Goal: Task Accomplishment & Management: Use online tool/utility

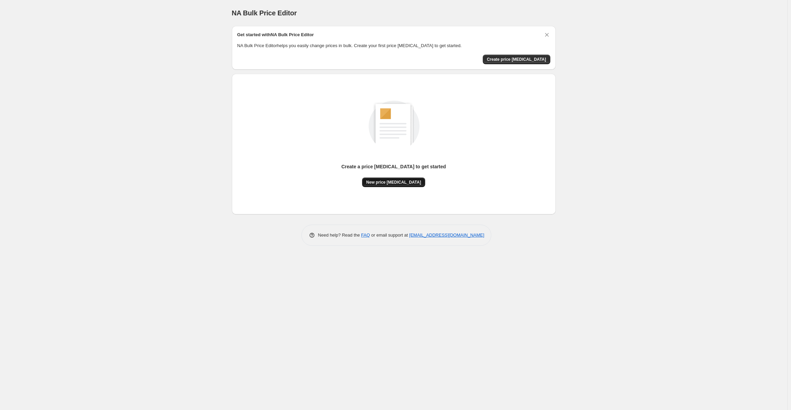
click at [402, 181] on span "New price [MEDICAL_DATA]" at bounding box center [393, 181] width 55 height 5
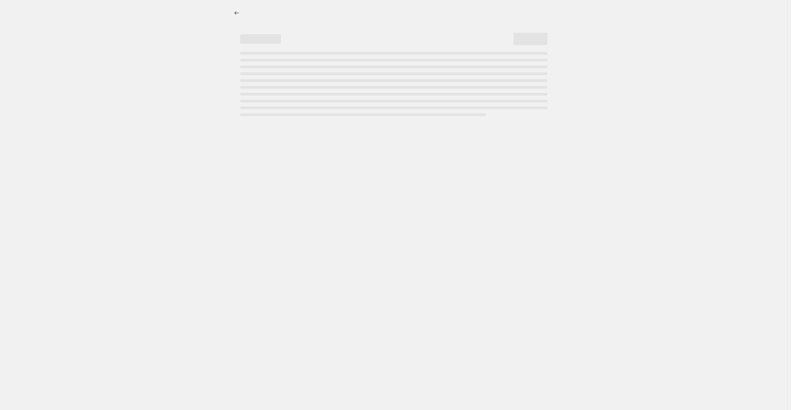
select select "percentage"
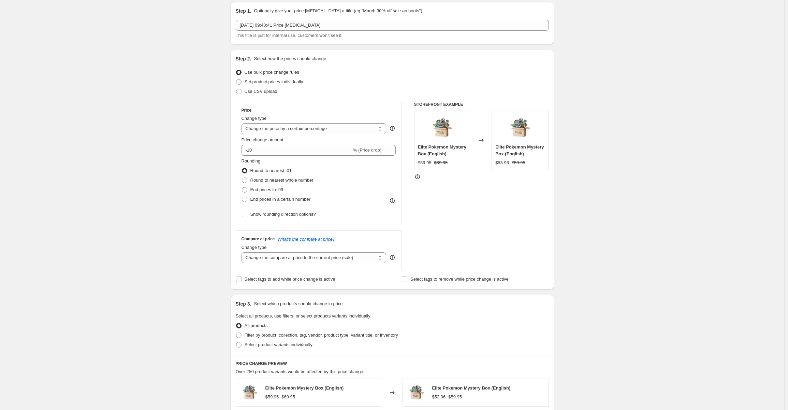
scroll to position [34, 0]
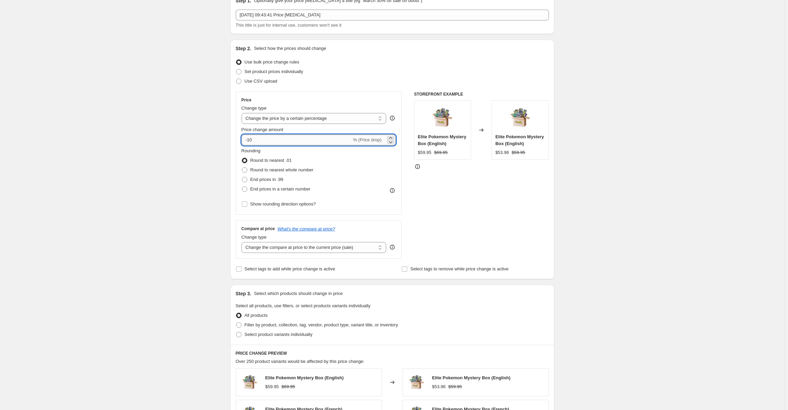
click at [278, 137] on input "-10" at bounding box center [296, 139] width 110 height 11
type input "-1"
click at [463, 204] on div "STOREFRONT EXAMPLE Elite Pokemon Mystery Box (English) $59.95 $69.95 Changed to…" at bounding box center [481, 174] width 135 height 167
click at [264, 137] on input "-75" at bounding box center [296, 139] width 110 height 11
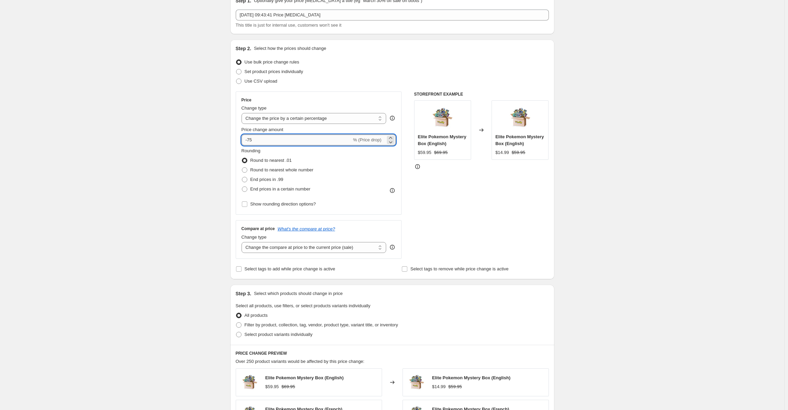
type input "-7"
type input "-80"
click at [527, 211] on div "STOREFRONT EXAMPLE Elite Pokemon Mystery Box (English) $59.95 $69.95 Changed to…" at bounding box center [481, 174] width 135 height 167
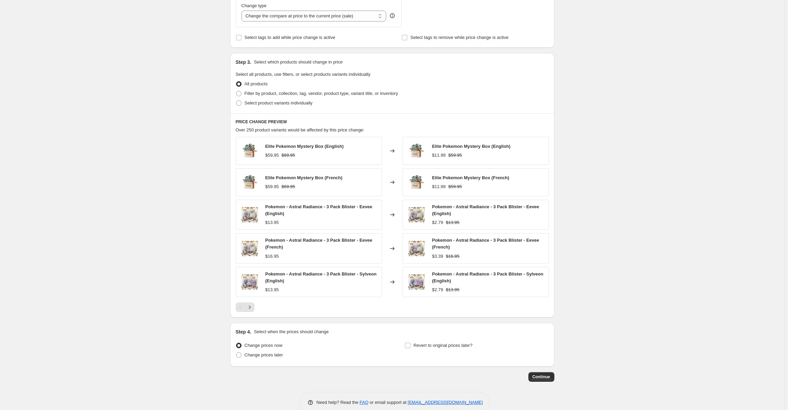
scroll to position [277, 0]
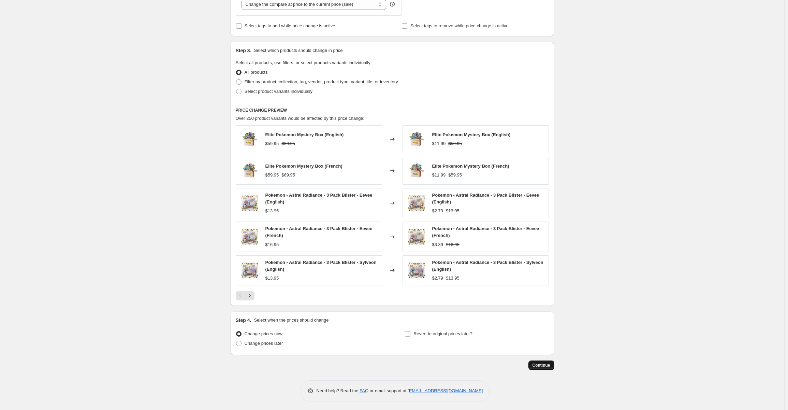
click at [549, 360] on button "Continue" at bounding box center [541, 365] width 26 height 10
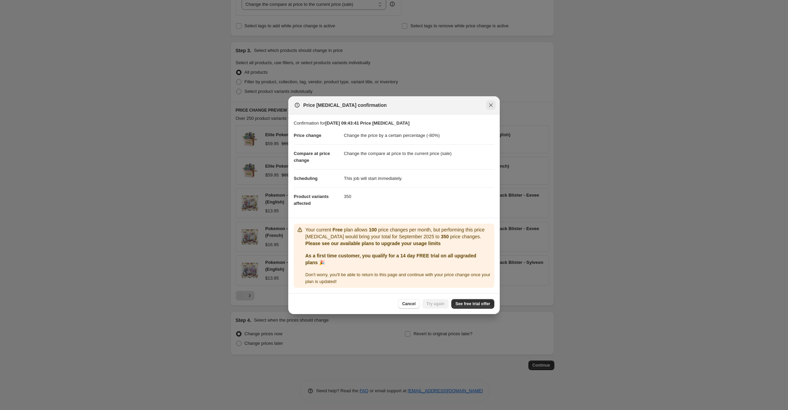
click at [491, 106] on icon "Close" at bounding box center [490, 105] width 7 height 7
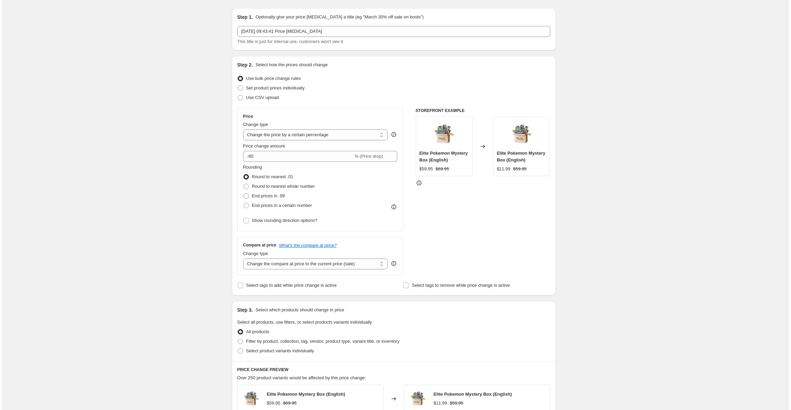
scroll to position [0, 0]
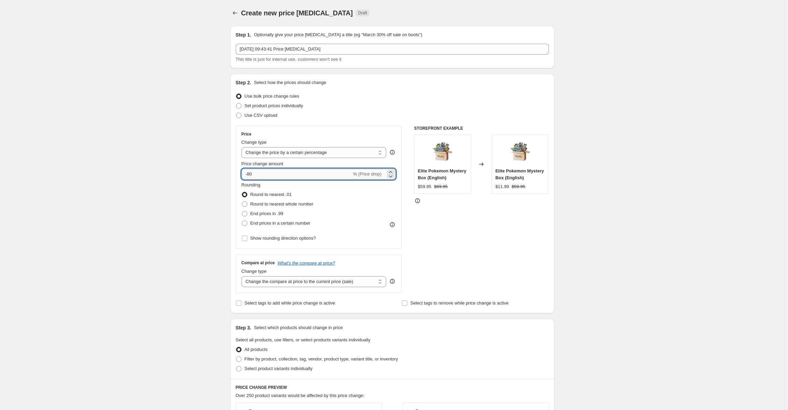
click at [271, 176] on input "-80" at bounding box center [296, 173] width 110 height 11
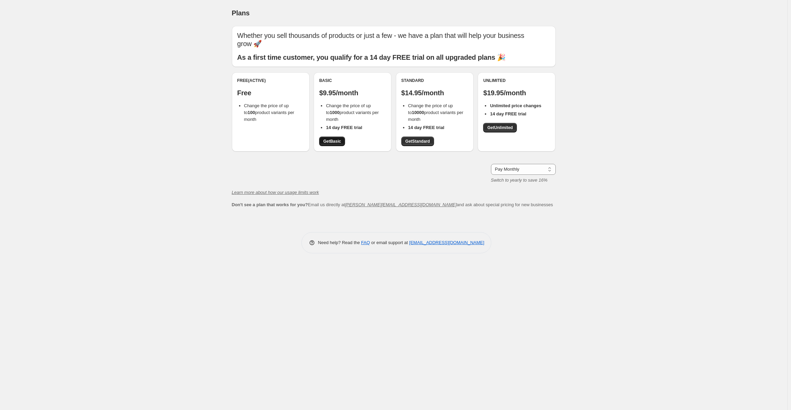
click at [326, 139] on span "Get Basic" at bounding box center [332, 140] width 18 height 5
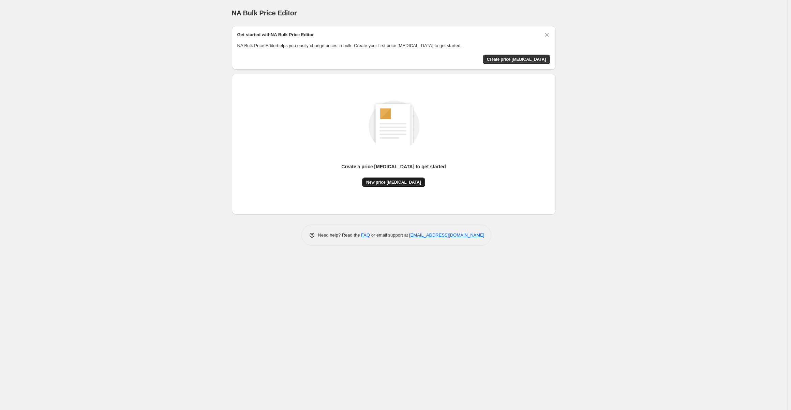
click at [397, 181] on span "New price [MEDICAL_DATA]" at bounding box center [393, 181] width 55 height 5
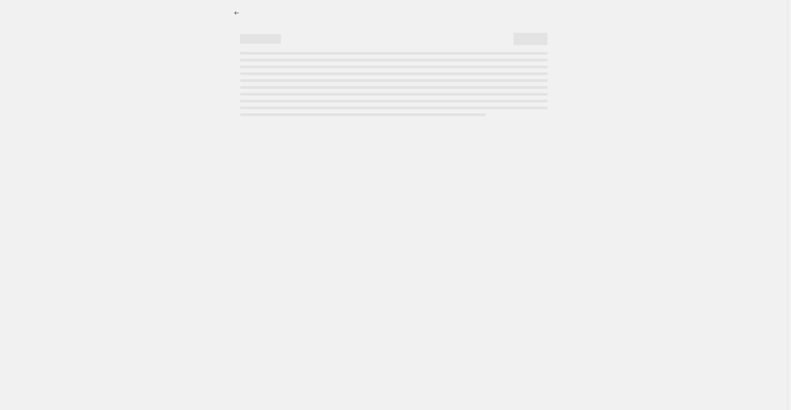
select select "percentage"
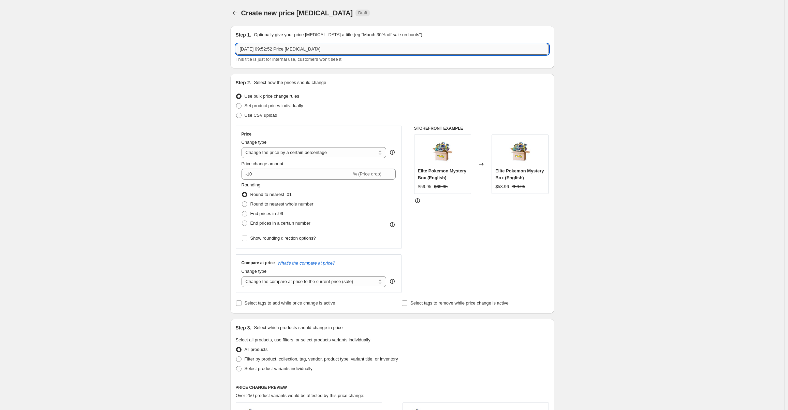
click at [294, 51] on input "[DATE] 09:52:52 Price [MEDICAL_DATA]" at bounding box center [392, 49] width 313 height 11
click at [337, 51] on input "[DATE] 09:52:52 Price [MEDICAL_DATA]" at bounding box center [392, 49] width 313 height 11
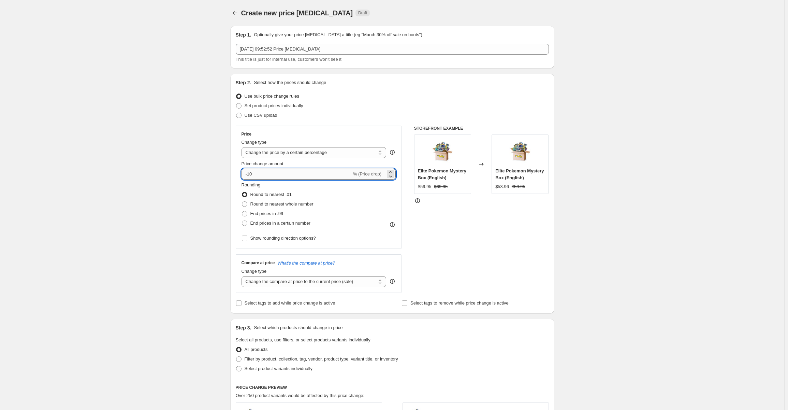
click at [295, 171] on input "-10" at bounding box center [296, 173] width 110 height 11
type input "-1"
type input "-80"
click at [642, 214] on div "Create new price [MEDICAL_DATA]. This page is ready Create new price [MEDICAL_D…" at bounding box center [392, 344] width 784 height 688
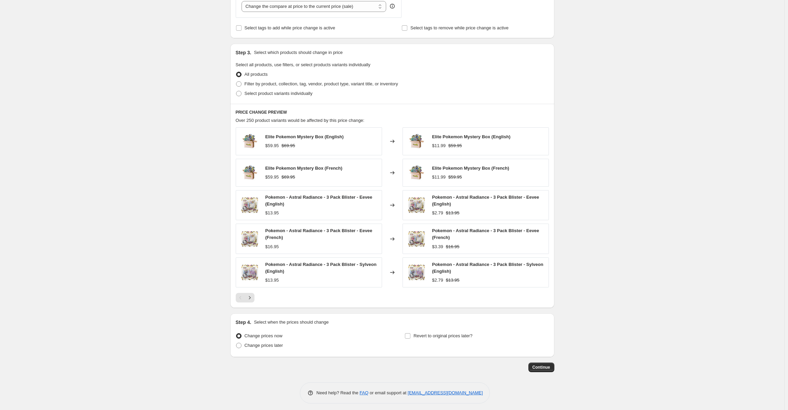
scroll to position [277, 0]
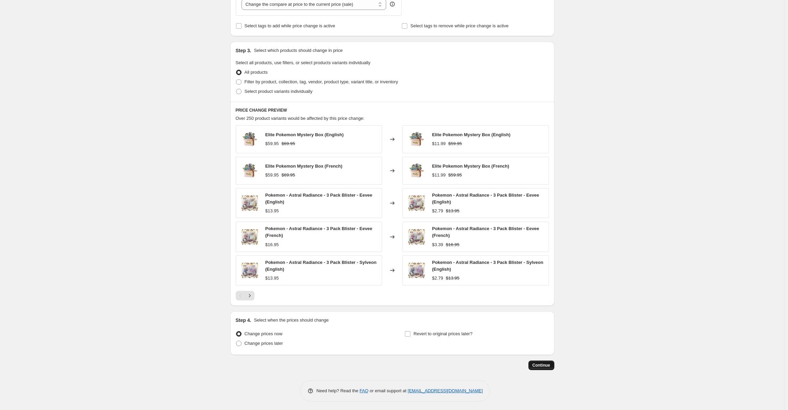
click at [538, 367] on button "Continue" at bounding box center [541, 365] width 26 height 10
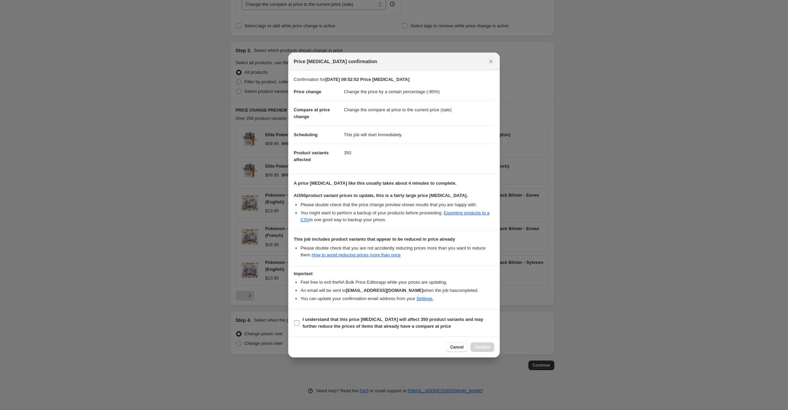
click at [300, 320] on label "I understand that this price change job will affect 350 product variants and ma…" at bounding box center [394, 322] width 201 height 16
click at [299, 320] on input "I understand that this price change job will affect 350 product variants and ma…" at bounding box center [296, 322] width 5 height 5
checkbox input "true"
click at [478, 343] on button "Confirm" at bounding box center [482, 347] width 24 height 10
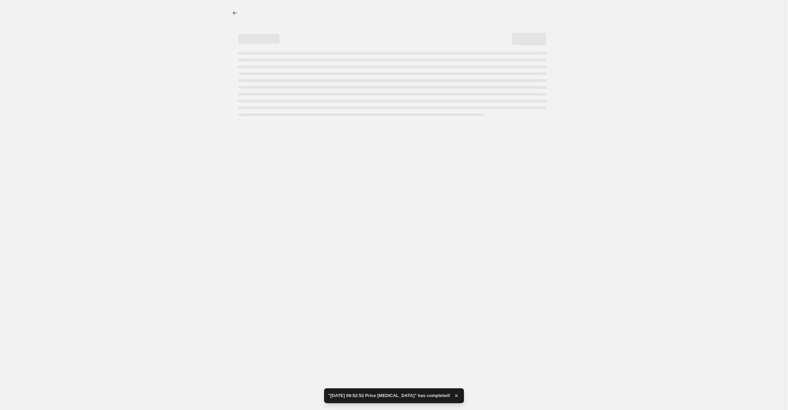
select select "percentage"
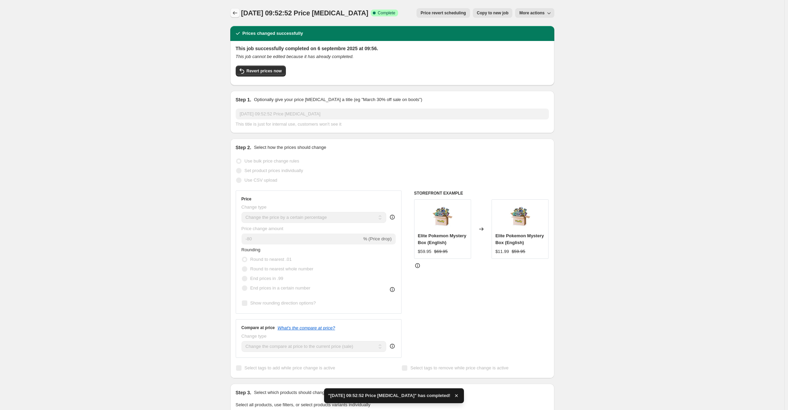
click at [235, 13] on icon "Price change jobs" at bounding box center [235, 12] width 4 height 3
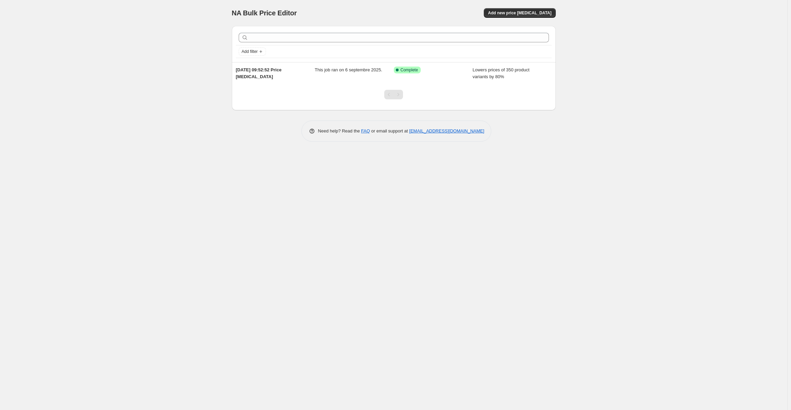
click at [763, 54] on div "NA Bulk Price Editor. This page is ready NA Bulk Price Editor Add new price cha…" at bounding box center [393, 205] width 787 height 410
